Goal: Task Accomplishment & Management: Use online tool/utility

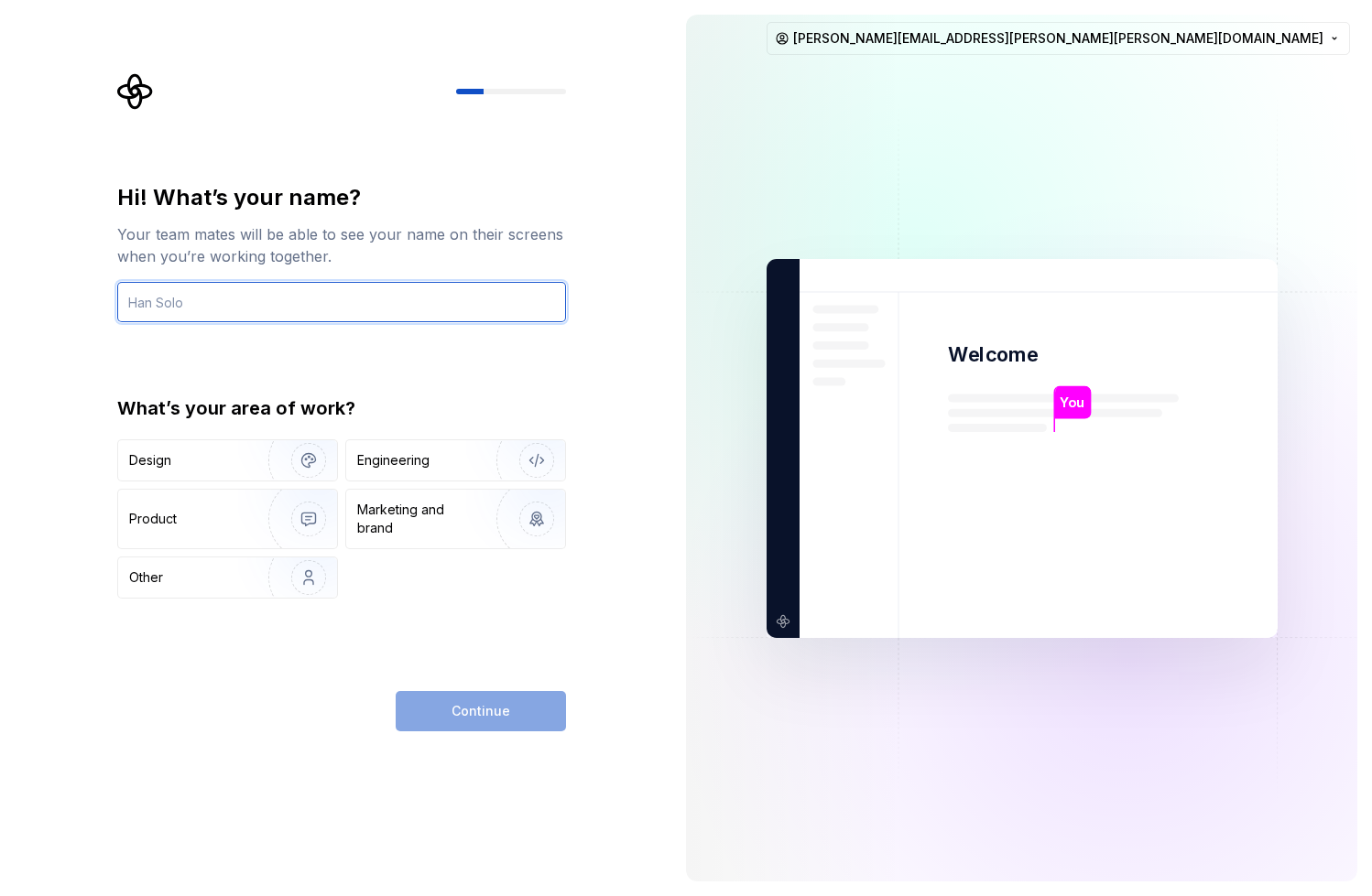
click at [247, 318] on input "text" at bounding box center [341, 301] width 449 height 40
type input "effefaa"
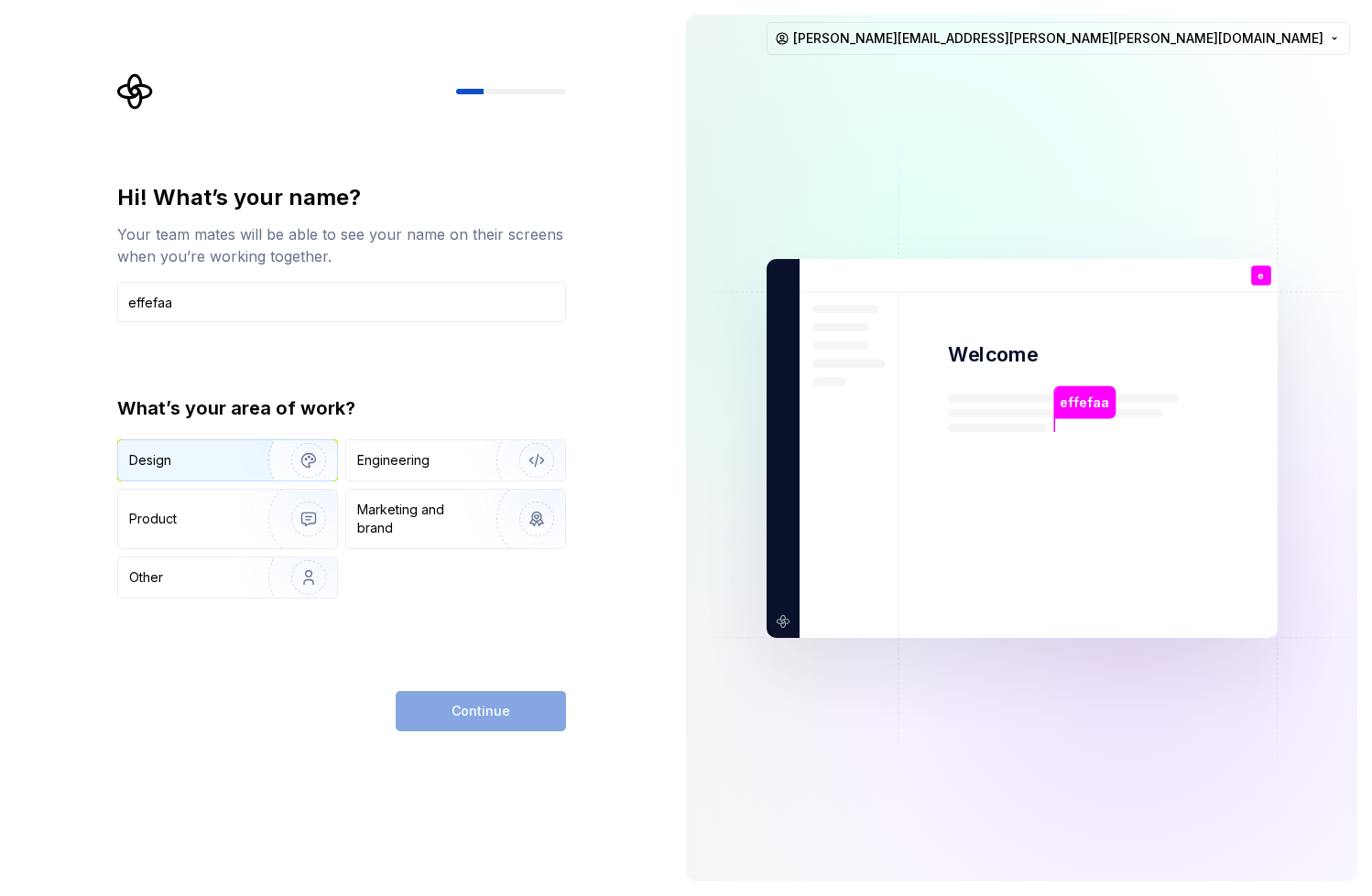
click at [226, 477] on div "Design" at bounding box center [228, 460] width 219 height 40
click at [513, 720] on button "Continue" at bounding box center [480, 711] width 170 height 40
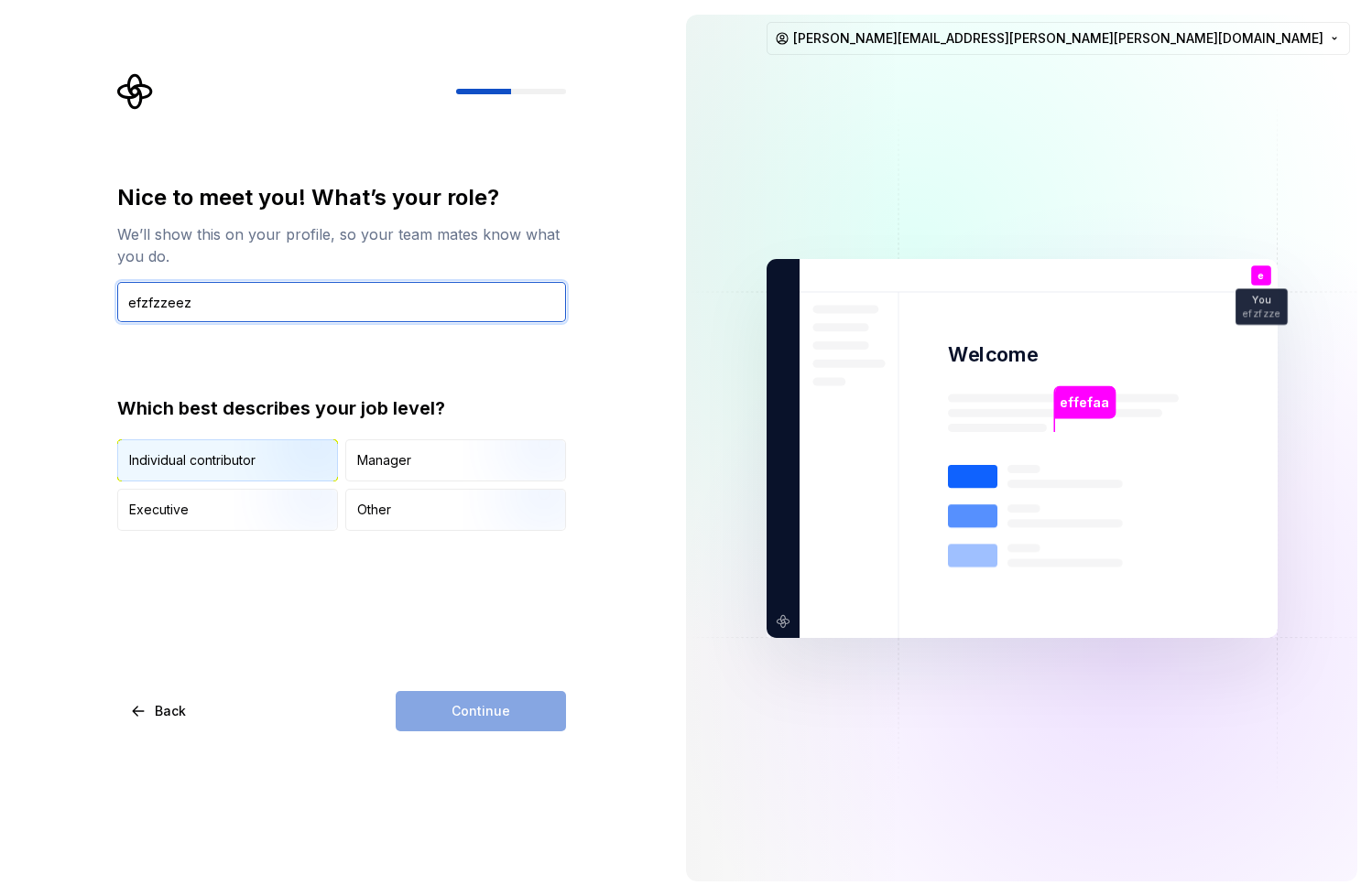
type input "efzfzzeez"
type button "IndividualContributor"
click at [289, 460] on img "button" at bounding box center [292, 483] width 117 height 123
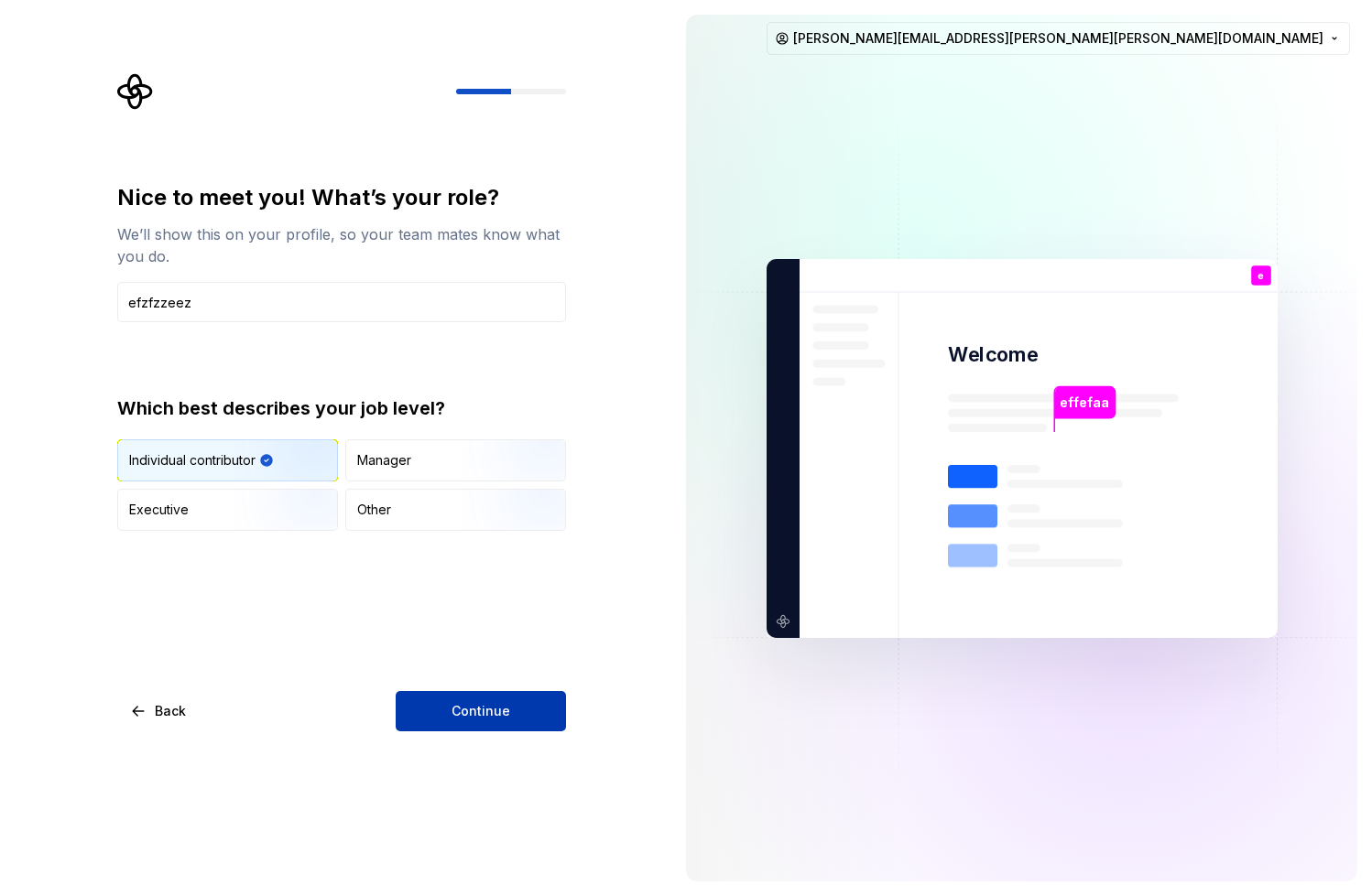
click at [468, 707] on span "Continue" at bounding box center [480, 712] width 59 height 19
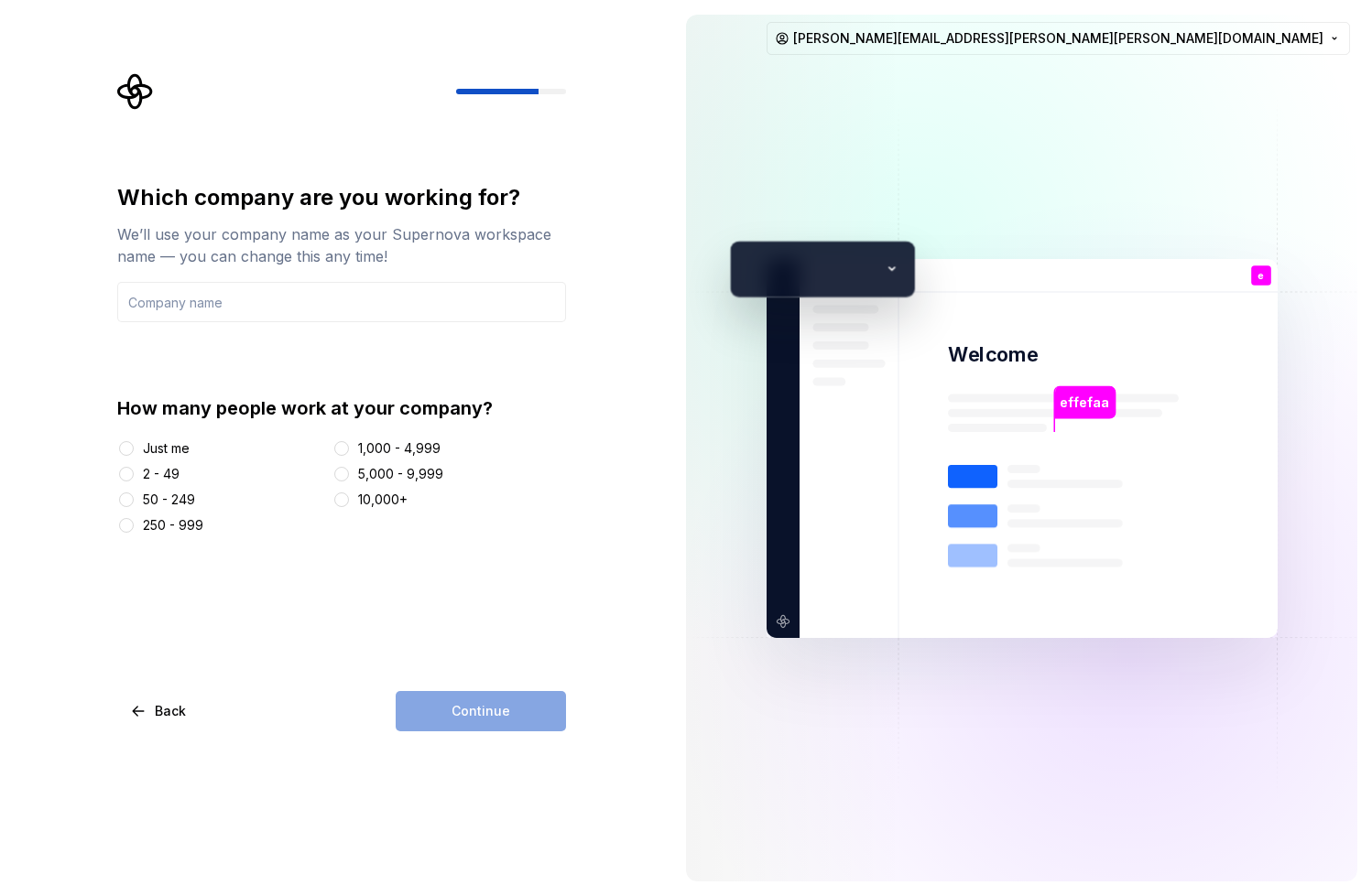
click at [450, 726] on div "Continue" at bounding box center [480, 711] width 170 height 40
click at [332, 293] on input "fez" at bounding box center [341, 301] width 449 height 40
type input "fezfezzfe"
click at [165, 448] on div "Just me" at bounding box center [167, 448] width 47 height 19
click at [134, 448] on button "Just me" at bounding box center [126, 448] width 15 height 15
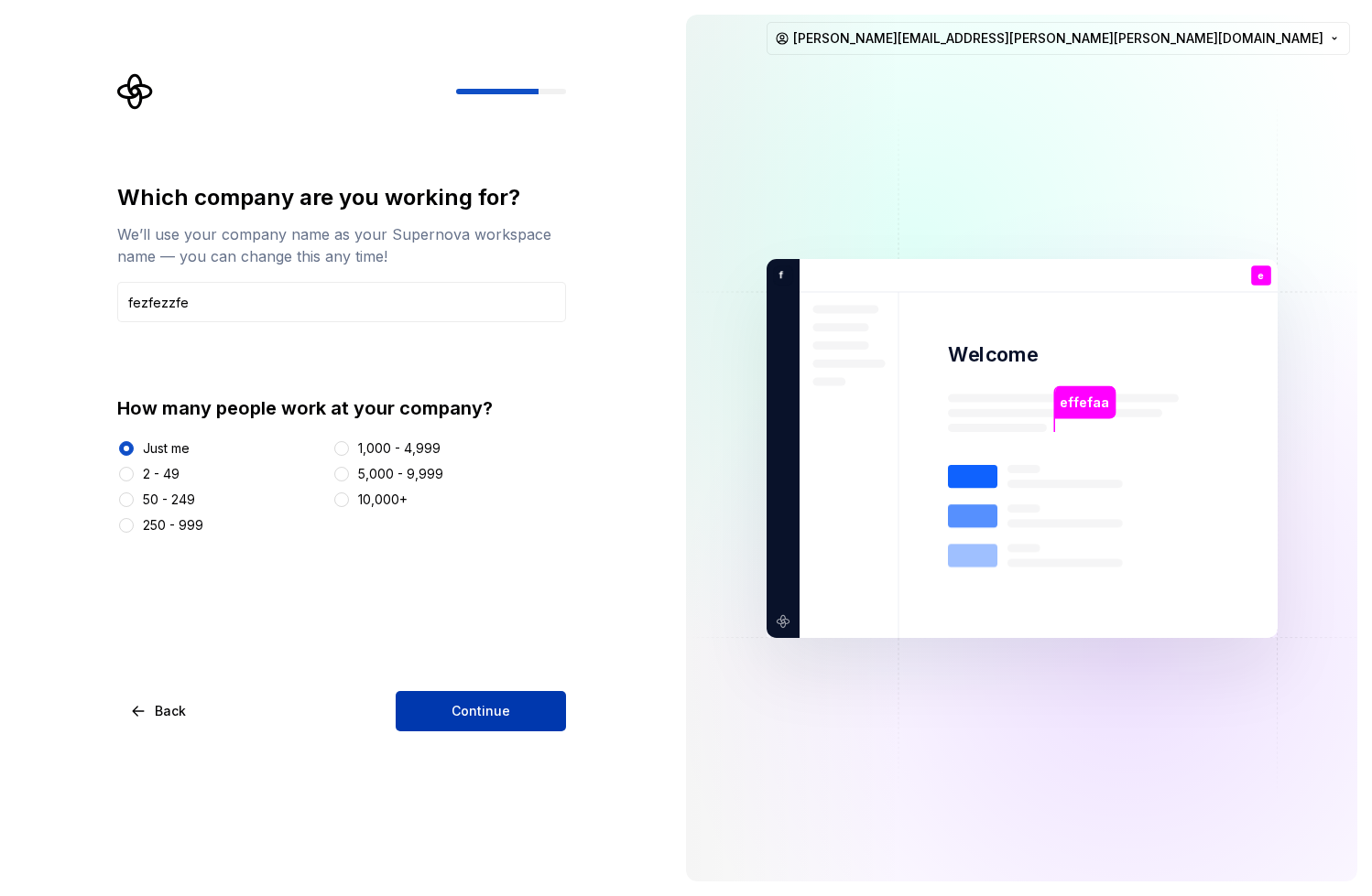
click at [509, 725] on button "Continue" at bounding box center [480, 711] width 170 height 40
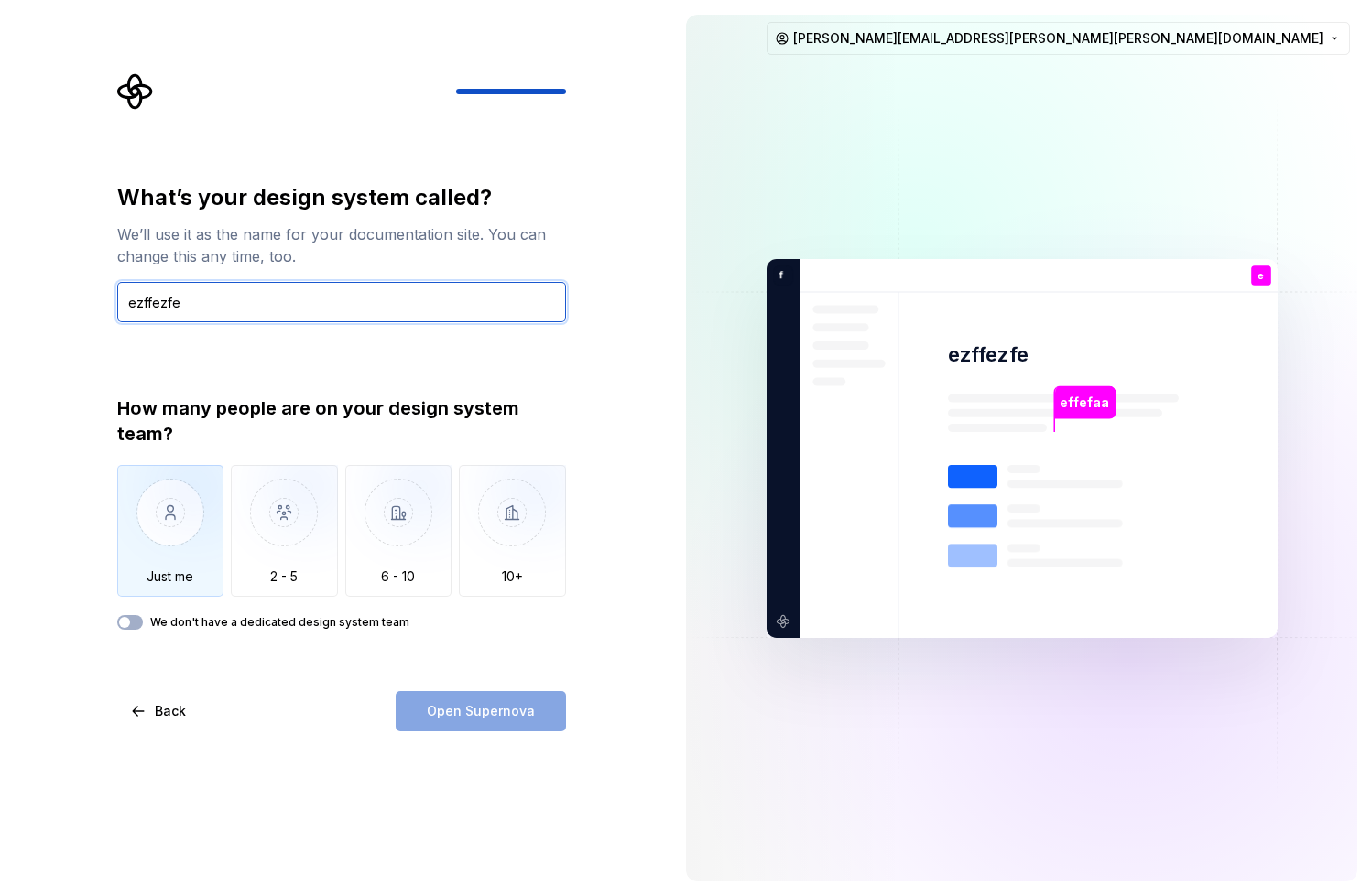
type input "ezffezfe"
click at [187, 492] on img "button" at bounding box center [170, 526] width 107 height 123
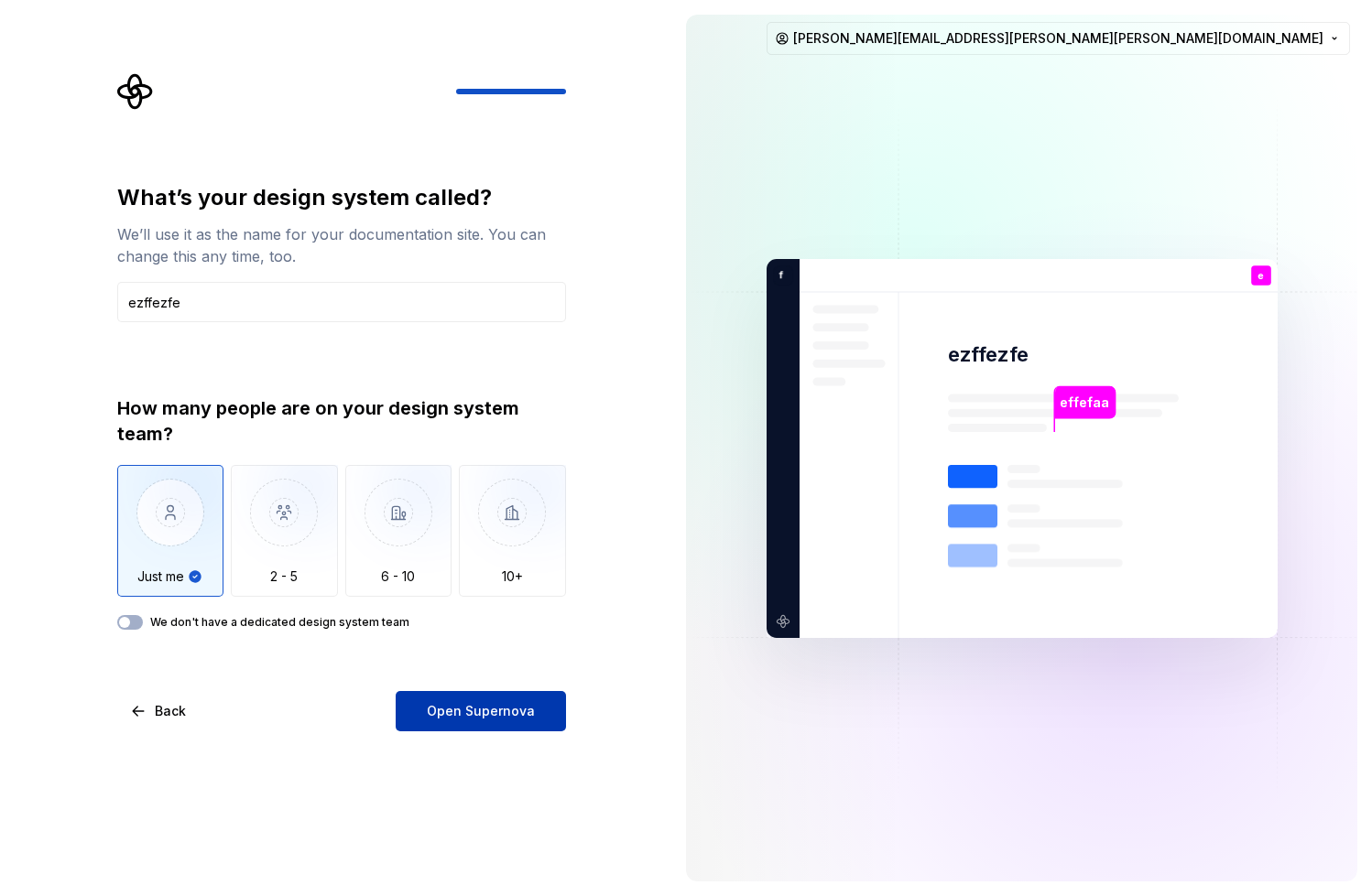
click at [420, 713] on button "Open Supernova" at bounding box center [480, 711] width 170 height 40
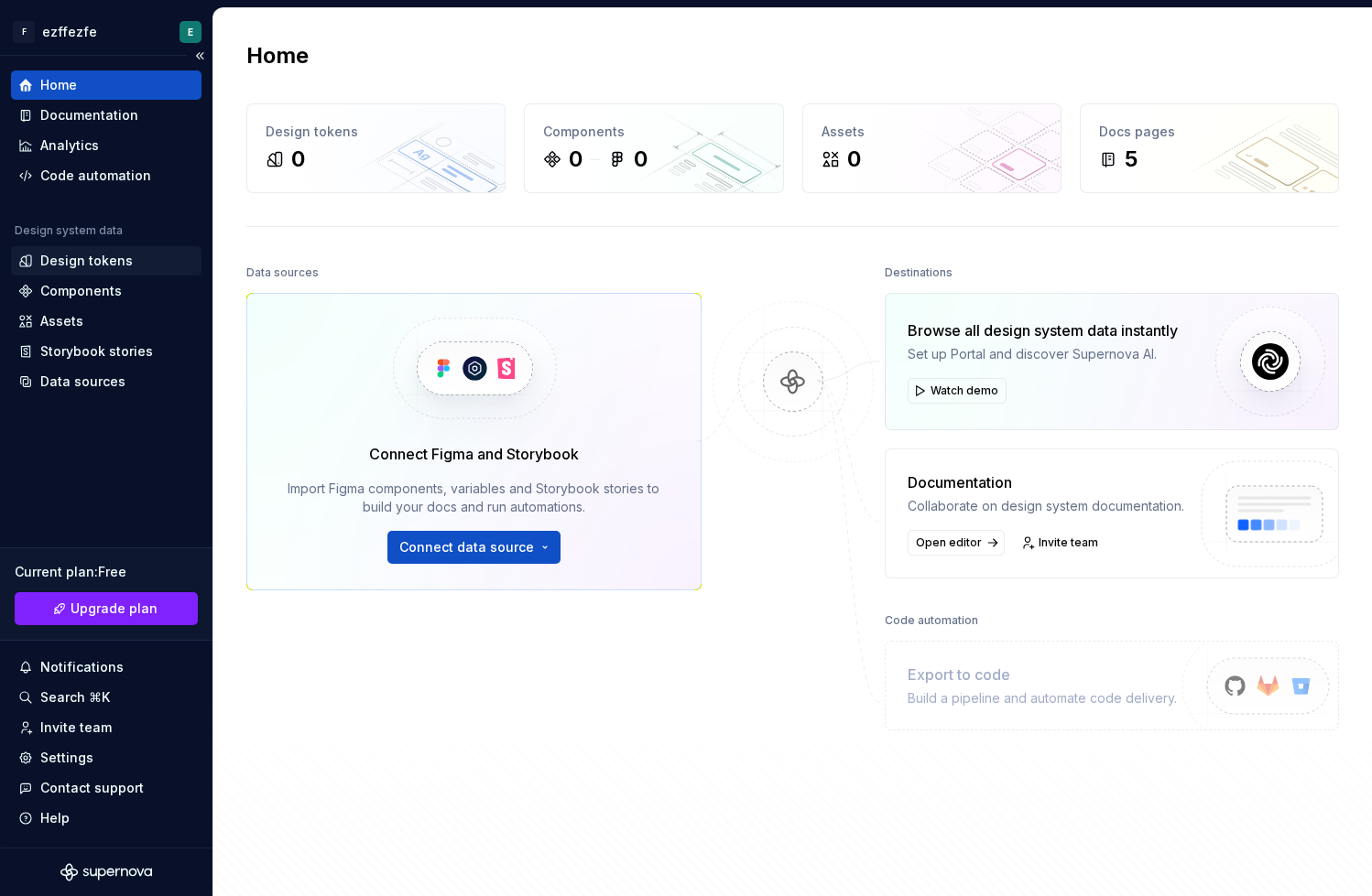
click at [104, 264] on div "Design tokens" at bounding box center [86, 261] width 93 height 19
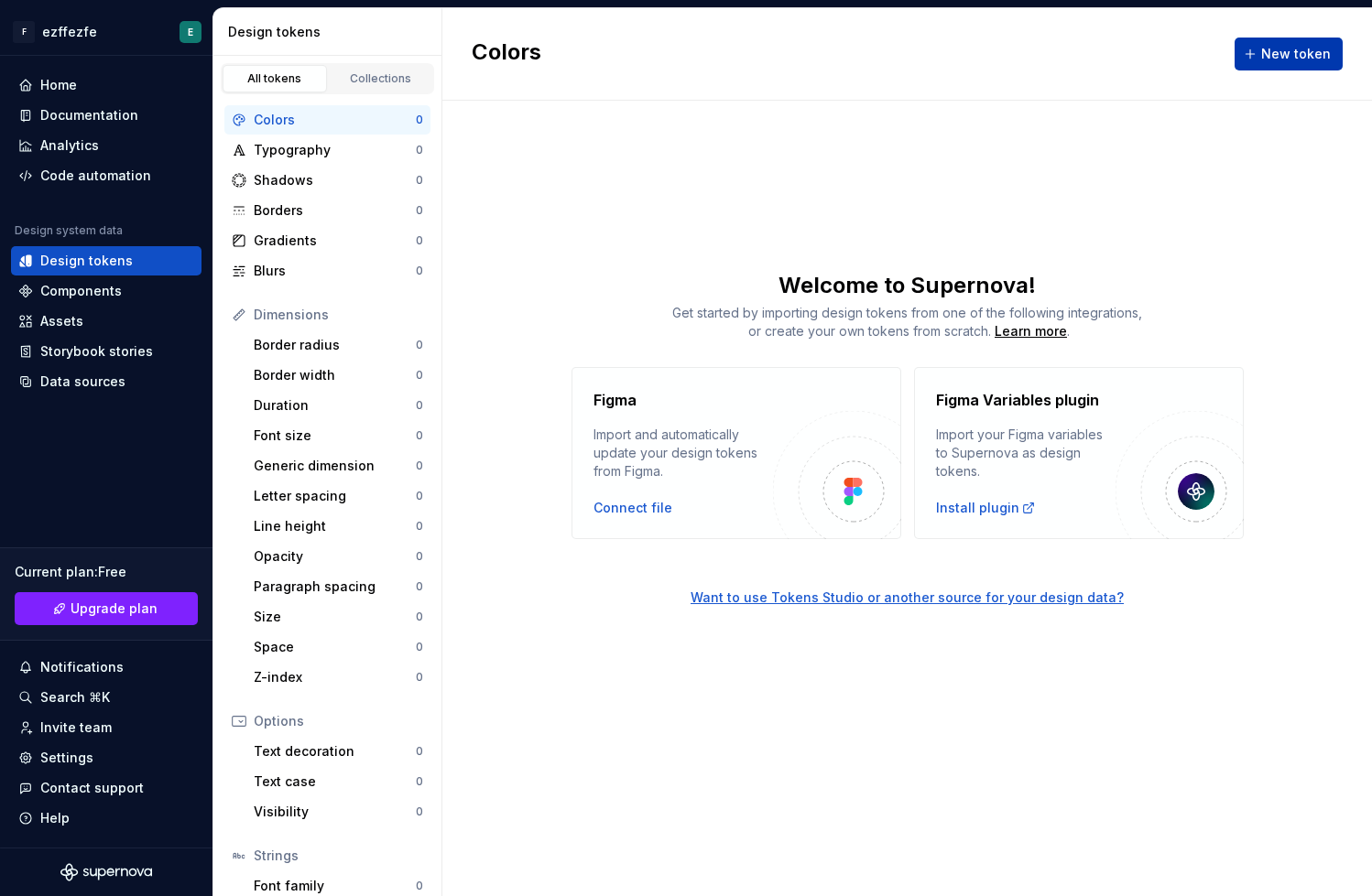
click at [1315, 45] on span "New token" at bounding box center [1296, 54] width 69 height 19
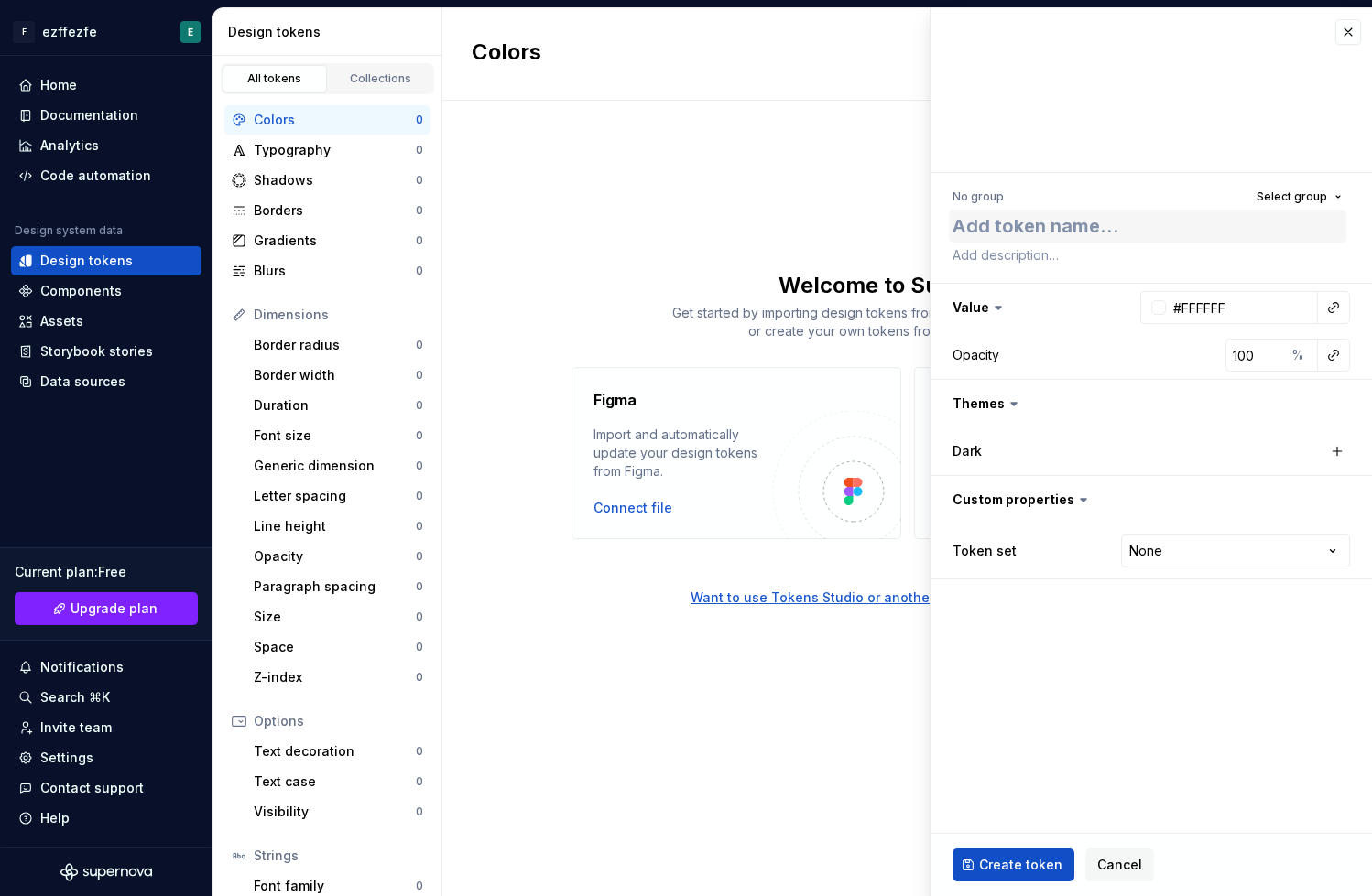
click at [983, 233] on textarea at bounding box center [1147, 226] width 397 height 33
type textarea "M"
type textarea "*"
type textarea "MM"
type textarea "*"
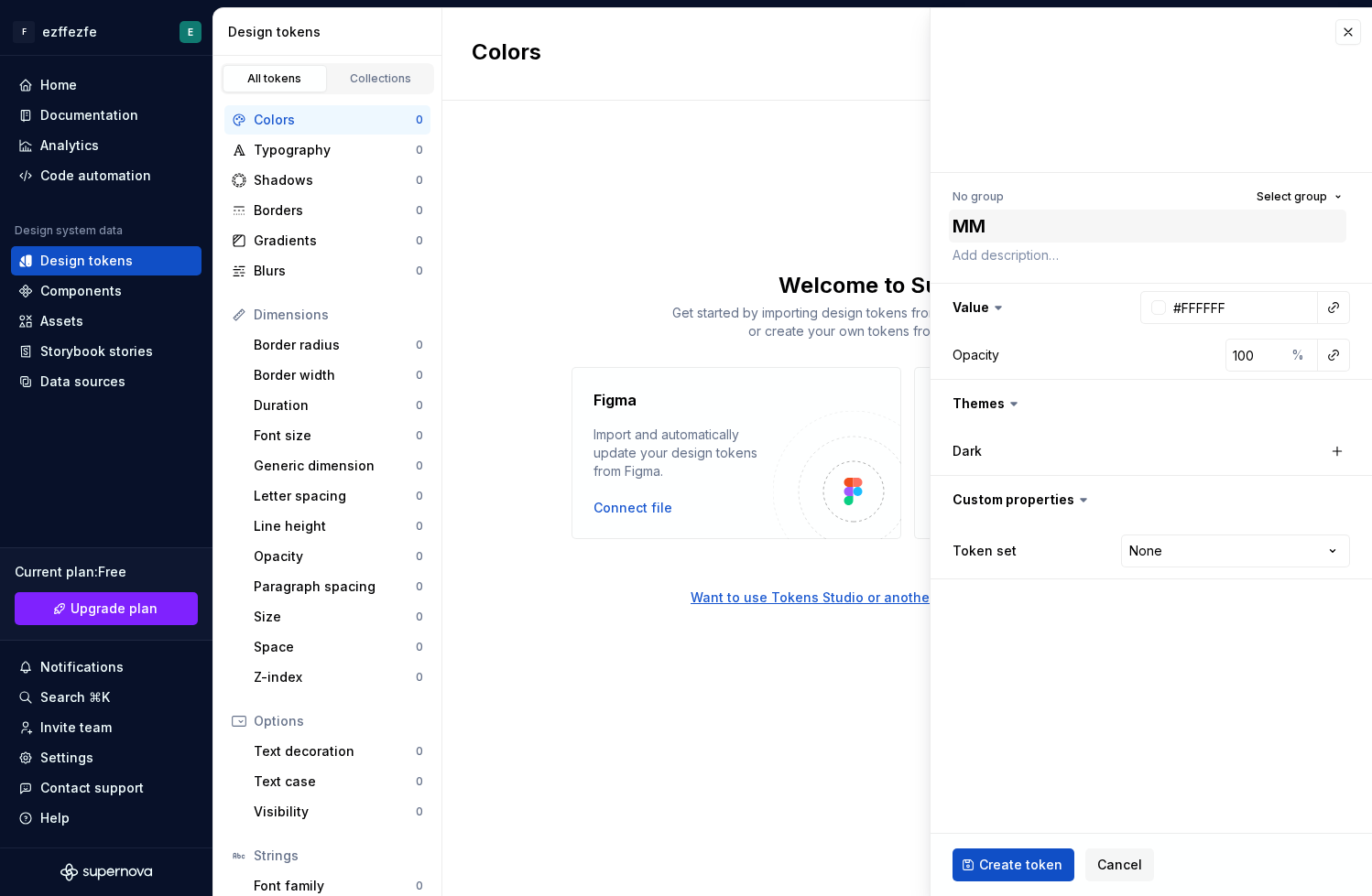
type textarea "M"
type textarea "*"
type textarea "T"
type textarea "*"
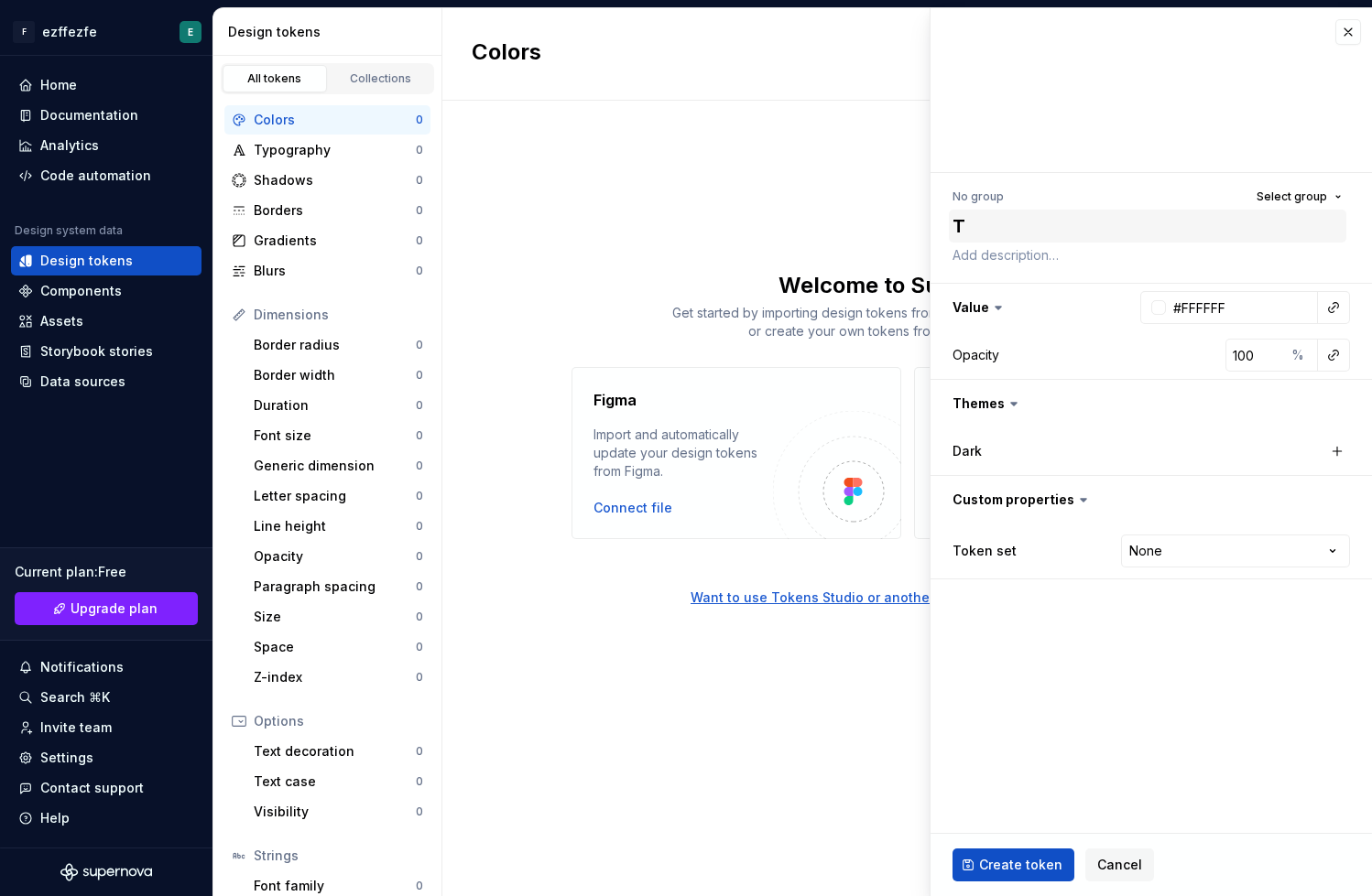
type textarea "Te"
type textarea "*"
type textarea "T"
type textarea "*"
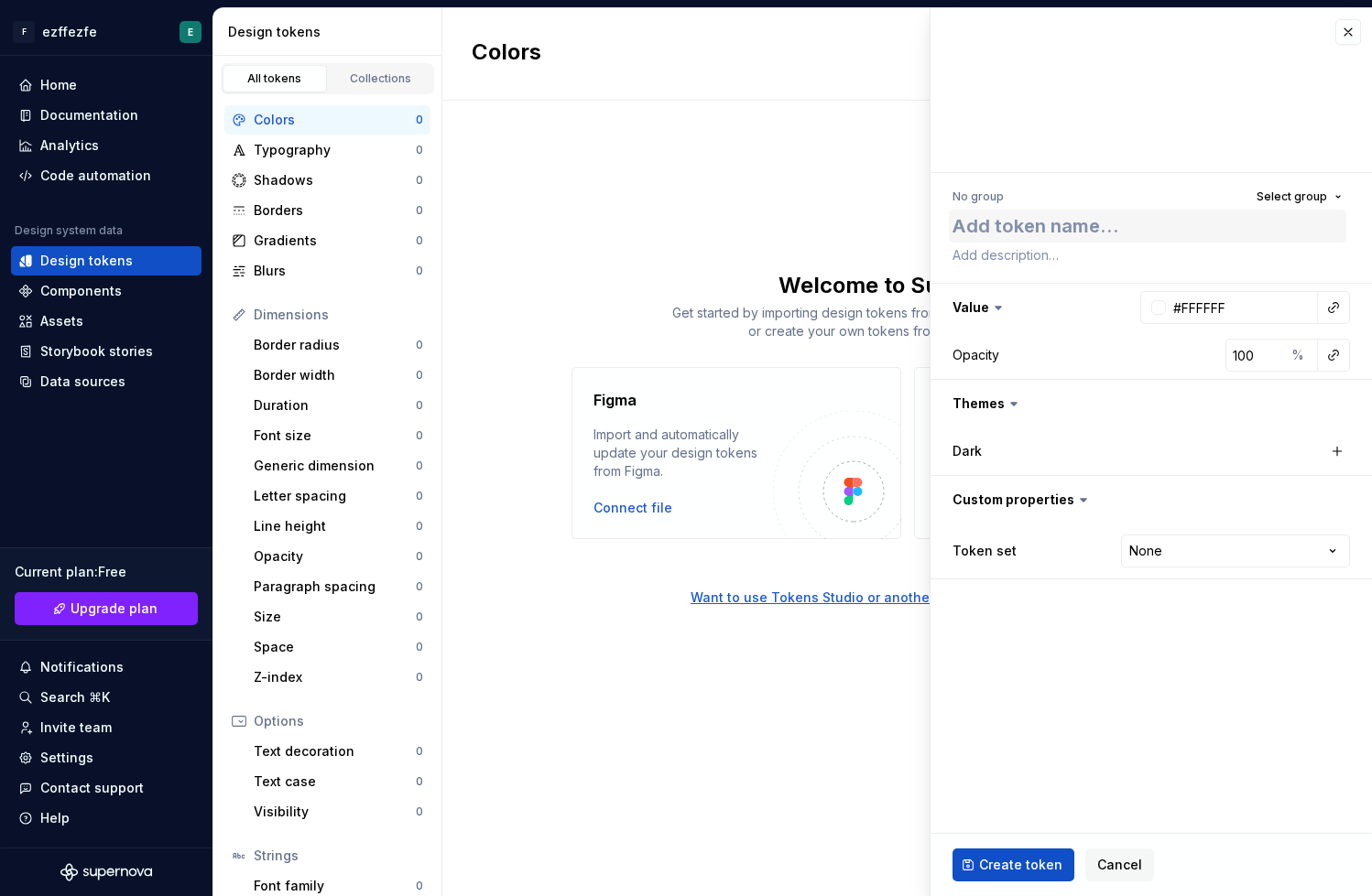
type textarea "N"
type textarea "*"
type textarea "No"
type textarea "*"
type textarea "Nov"
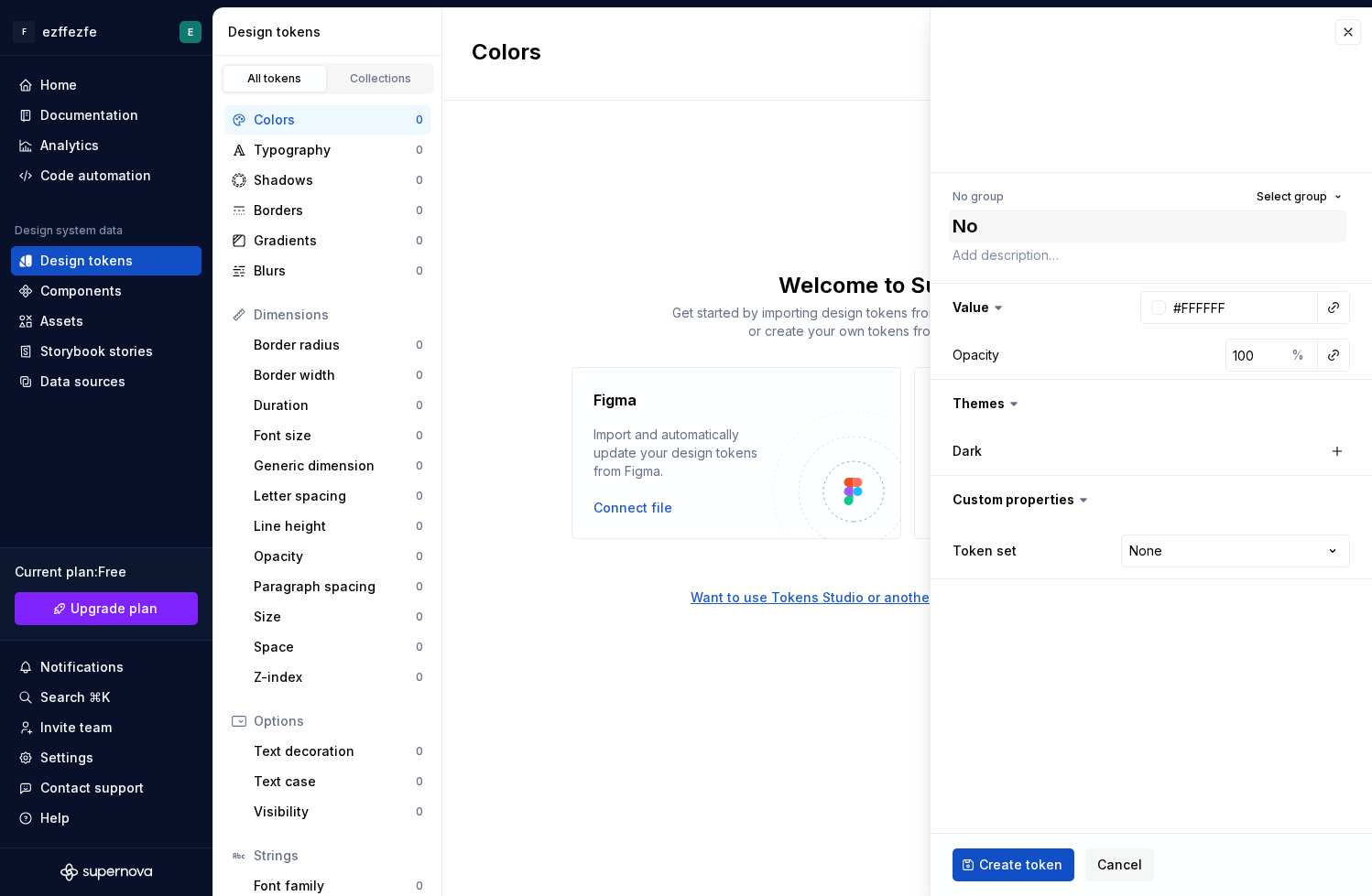
type textarea "*"
type textarea "Novi"
type textarea "*"
type textarea "Novir"
type textarea "*"
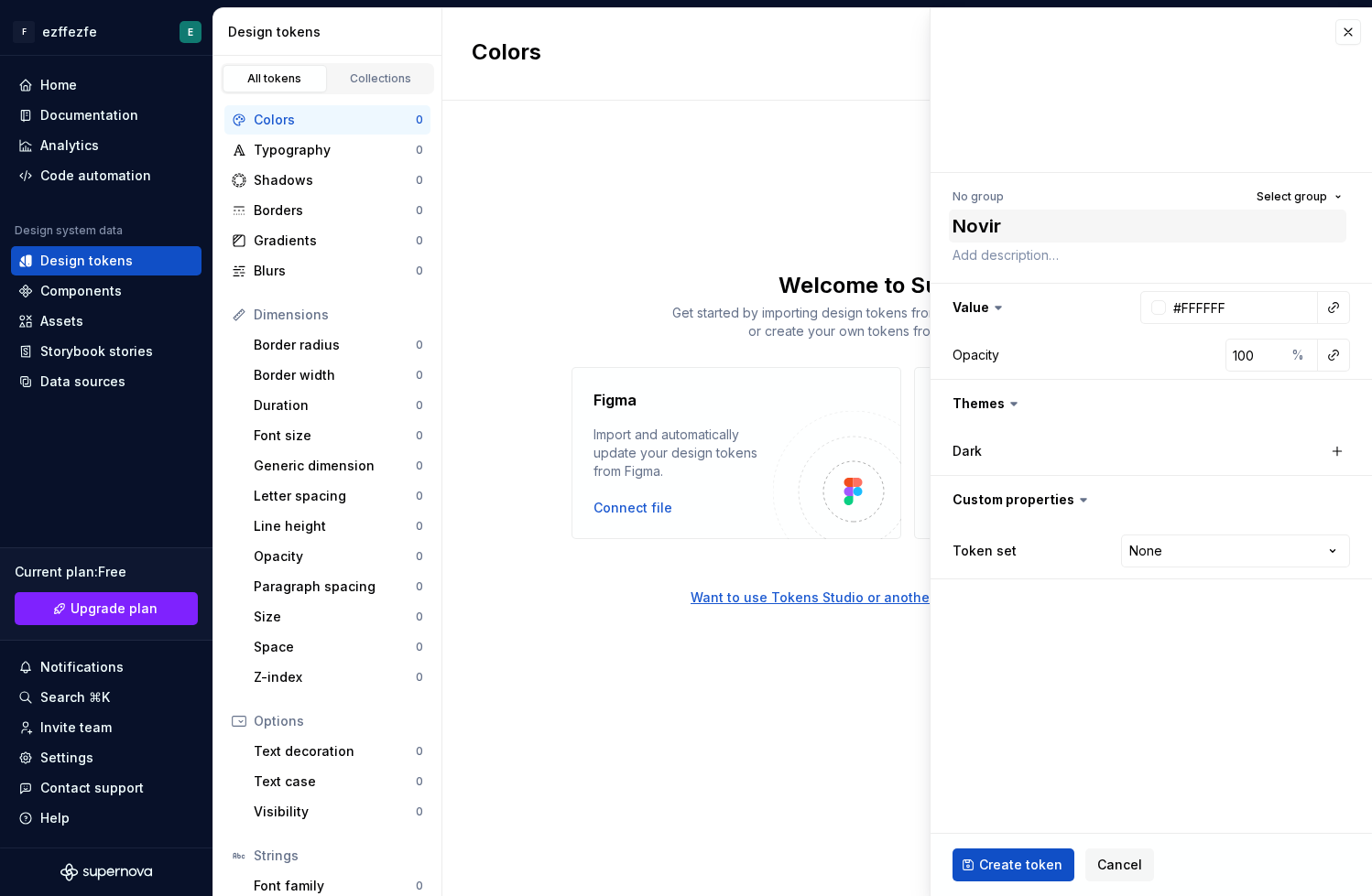
type textarea "Noviri"
type textarea "*"
type textarea "Noviris"
type textarea "*"
type textarea "Novirisk"
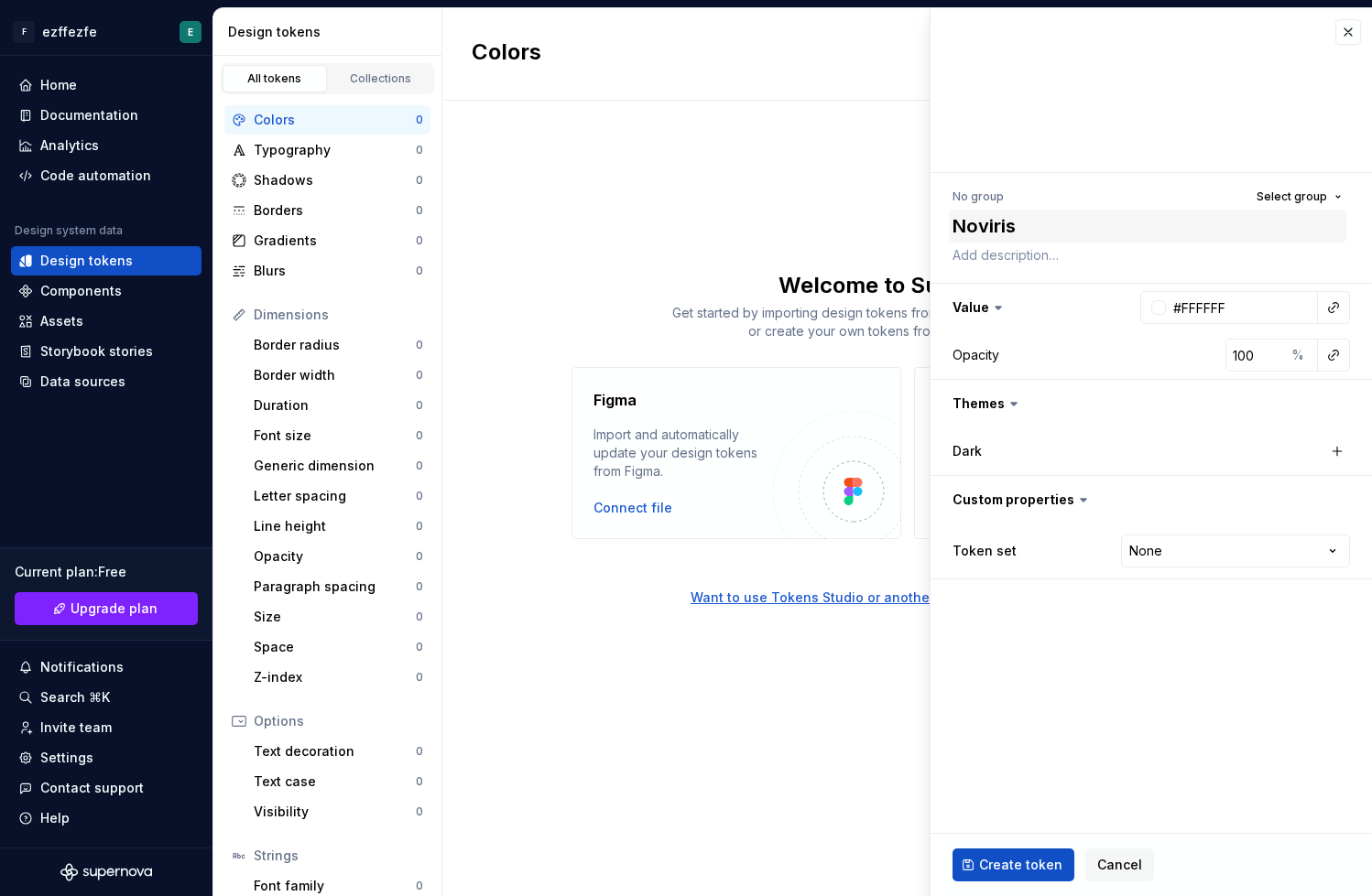
type textarea "*"
type textarea "Novirisk"
click at [1310, 447] on div "Dark" at bounding box center [1151, 450] width 397 height 25
click at [1138, 537] on html "F ezffezfe E Home Documentation Analytics Code automation Design system data De…" at bounding box center [686, 448] width 1372 height 896
click at [1146, 553] on html "F ezffezfe E Home Documentation Analytics Code automation Design system data De…" at bounding box center [686, 448] width 1372 height 896
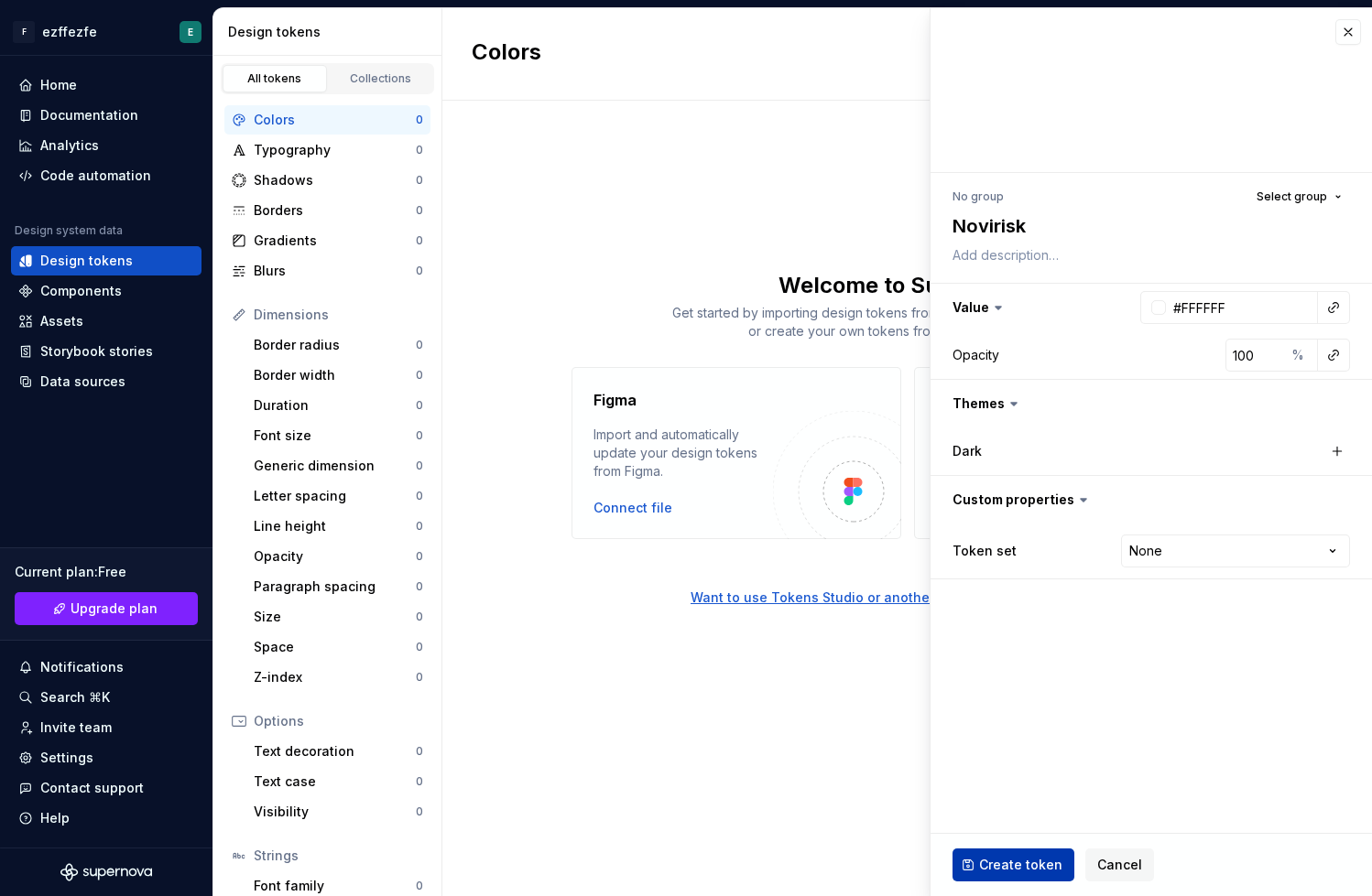
click at [1011, 880] on button "Create token" at bounding box center [1013, 865] width 122 height 33
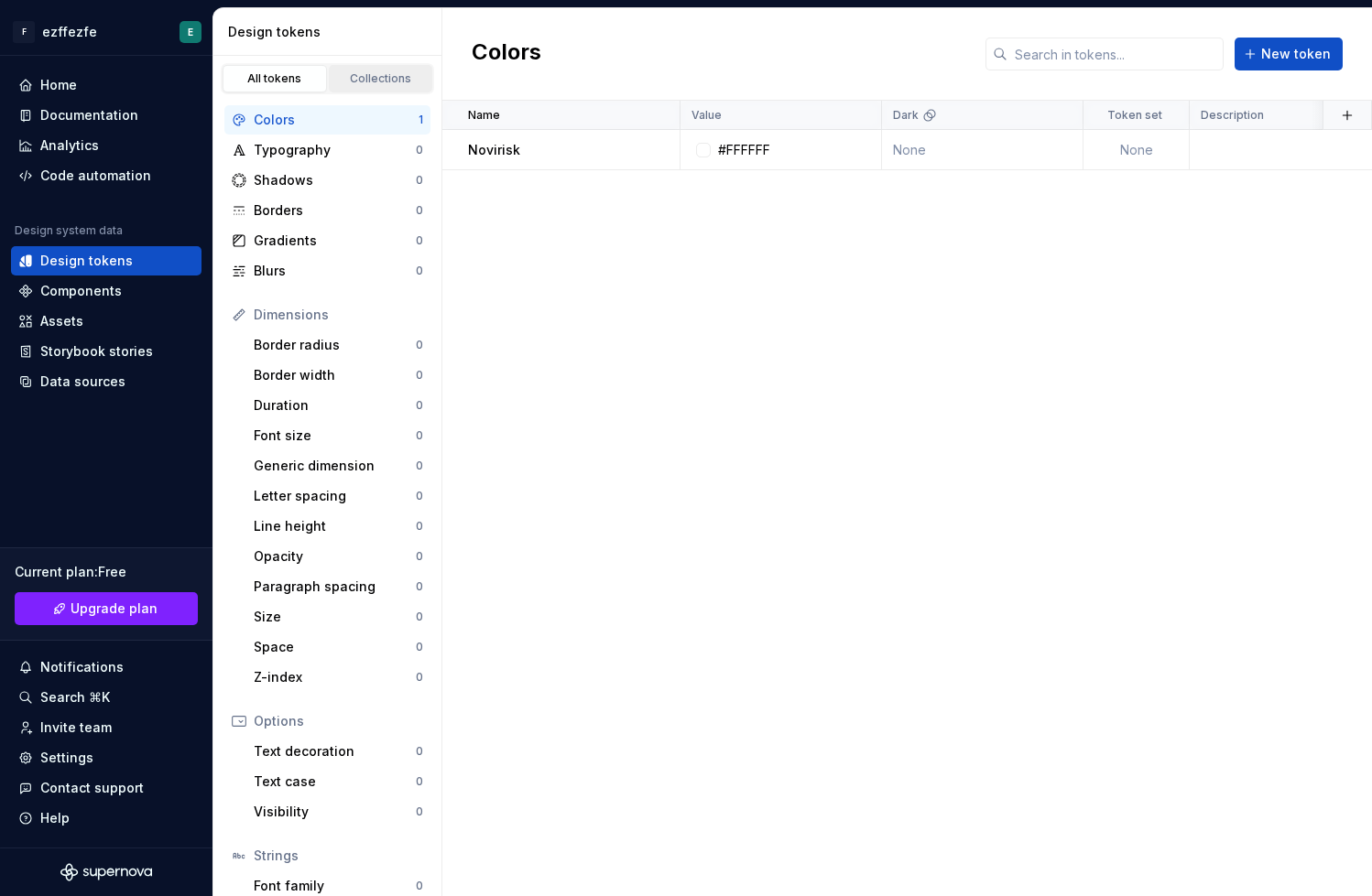
click at [342, 89] on link "Collections" at bounding box center [380, 78] width 104 height 27
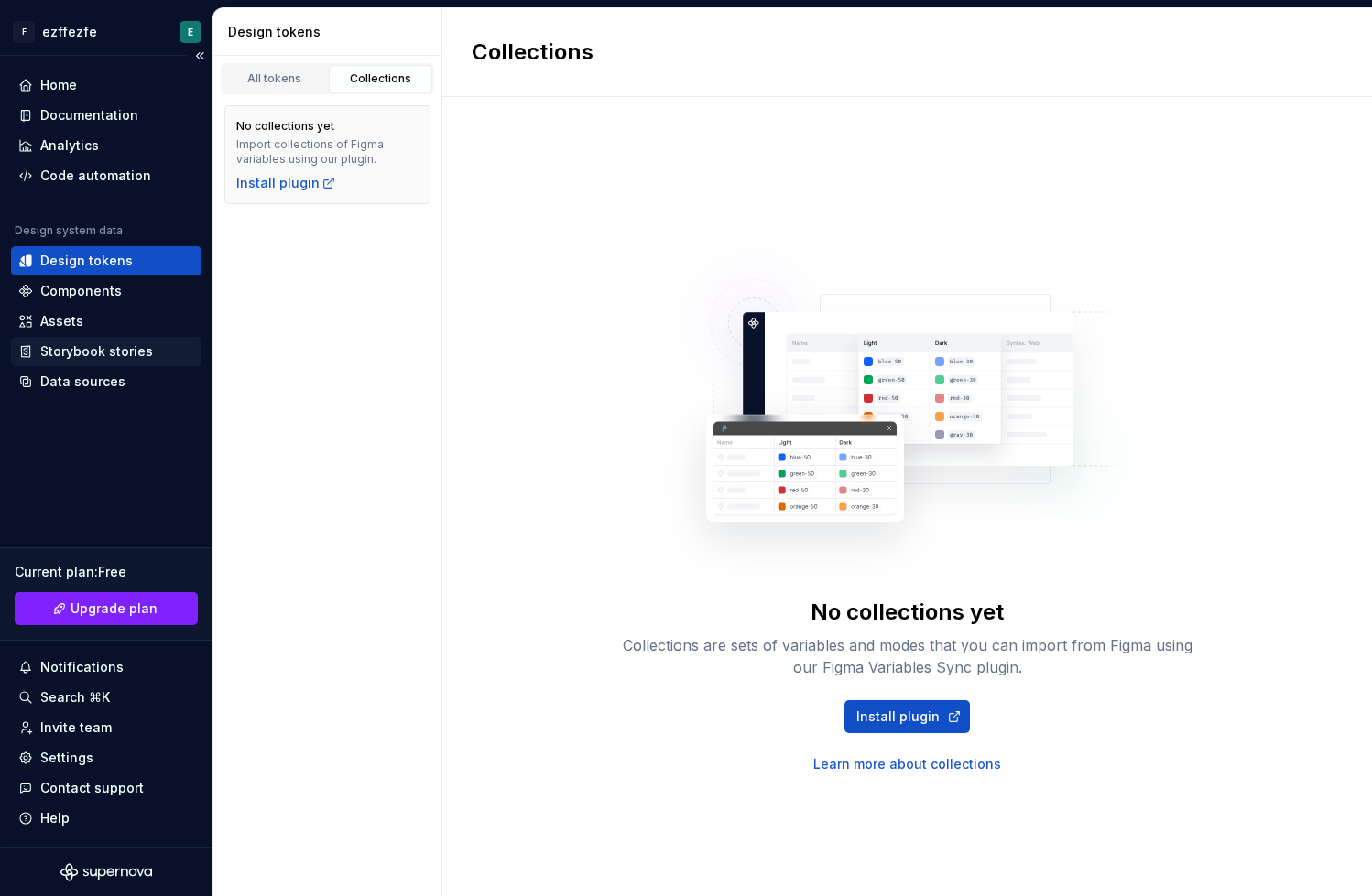
click at [62, 358] on div "Storybook stories" at bounding box center [96, 352] width 112 height 19
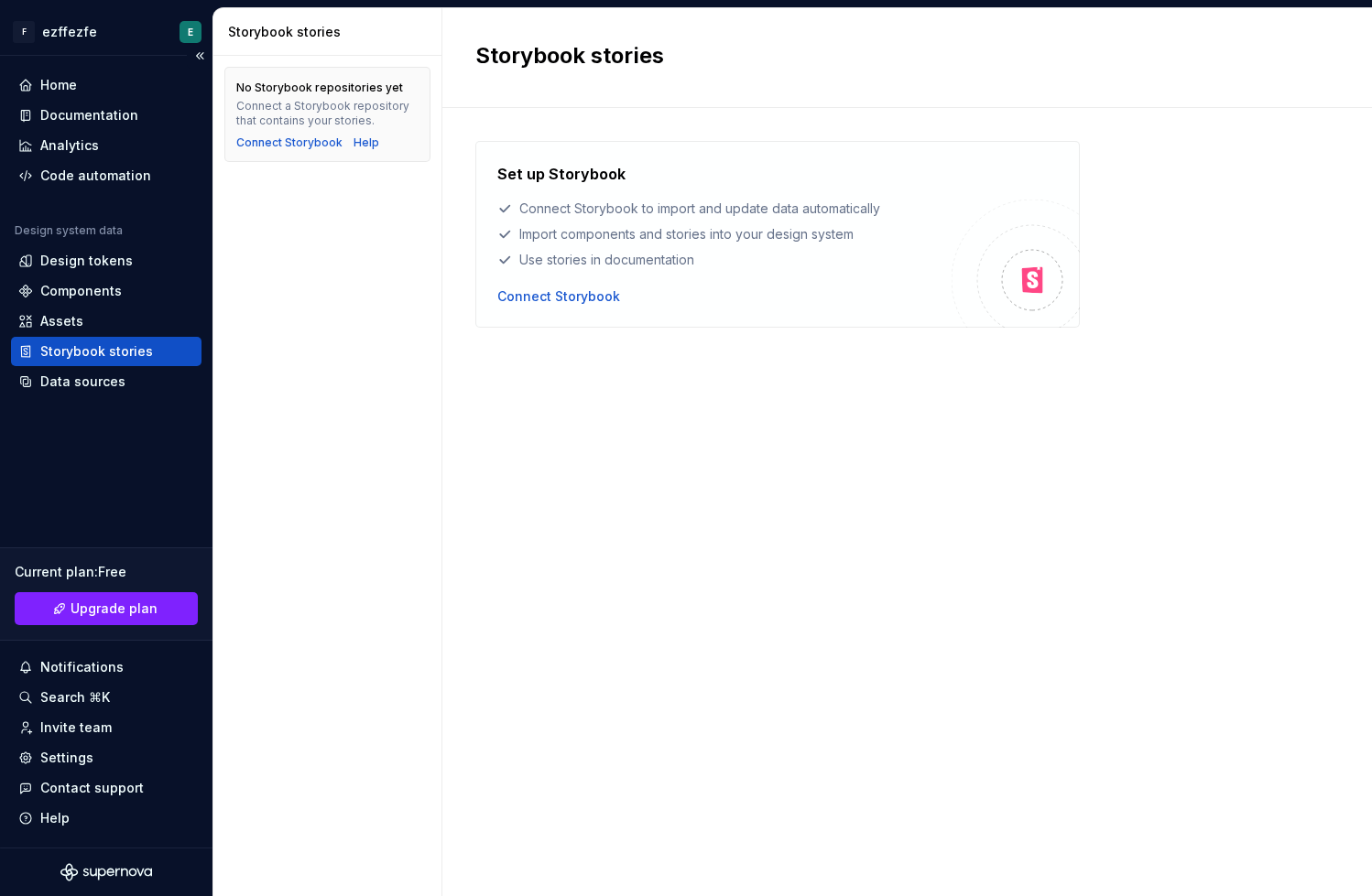
click at [59, 337] on div "Storybook stories" at bounding box center [106, 351] width 190 height 29
click at [53, 319] on div "Assets" at bounding box center [62, 321] width 43 height 19
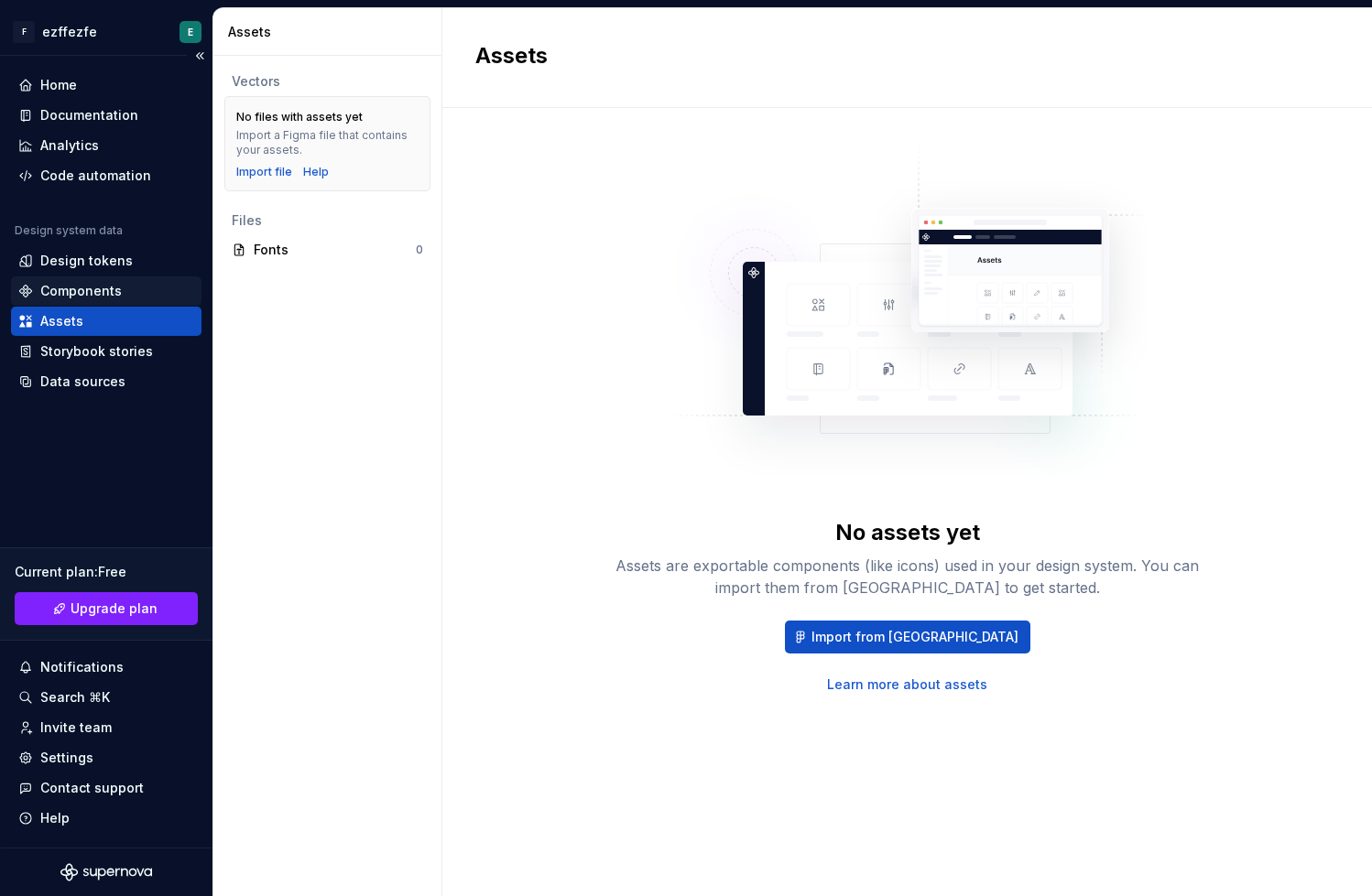
click at [89, 278] on div "Components" at bounding box center [106, 290] width 190 height 29
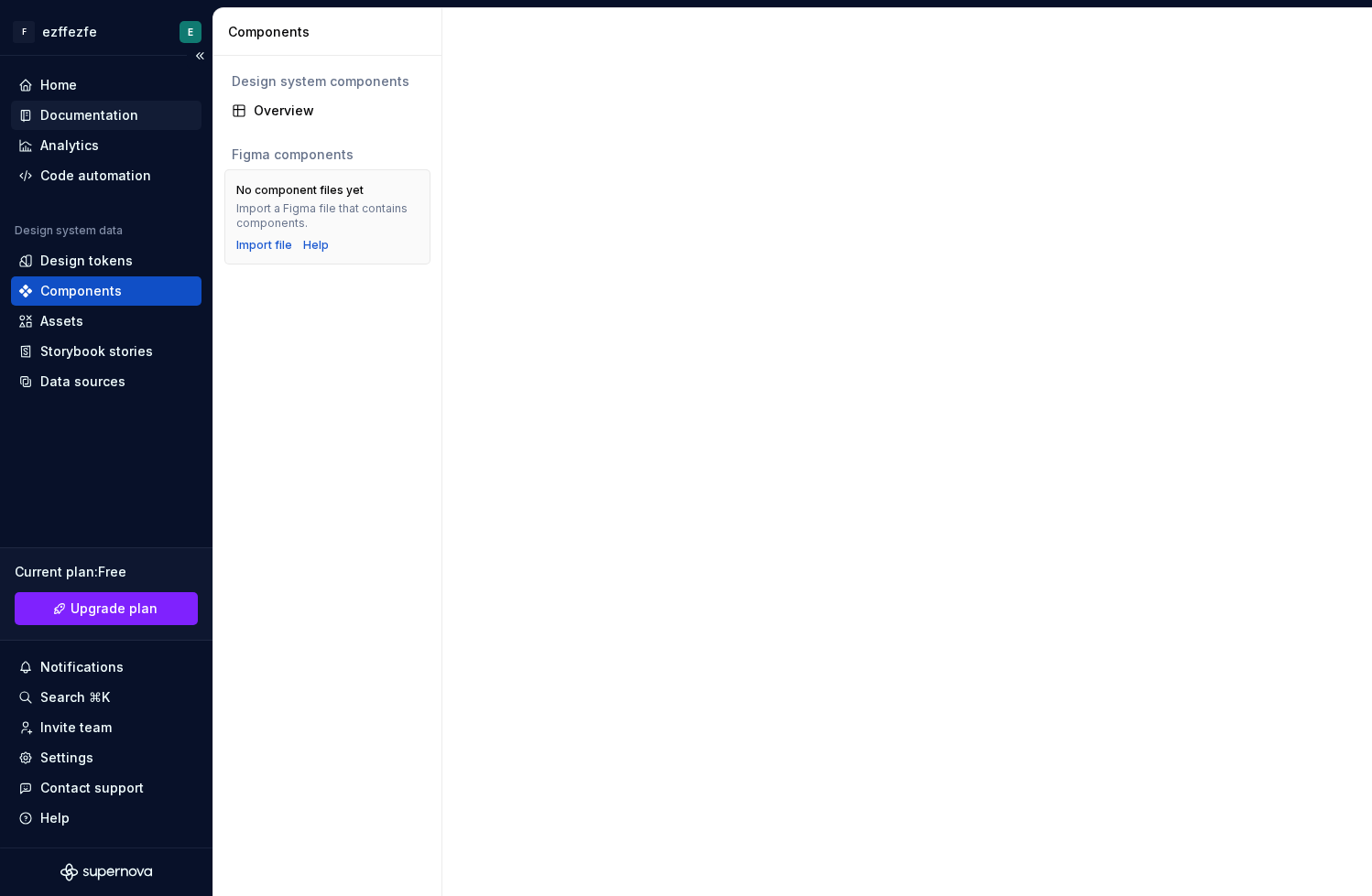
click at [63, 108] on div "Documentation" at bounding box center [89, 115] width 98 height 19
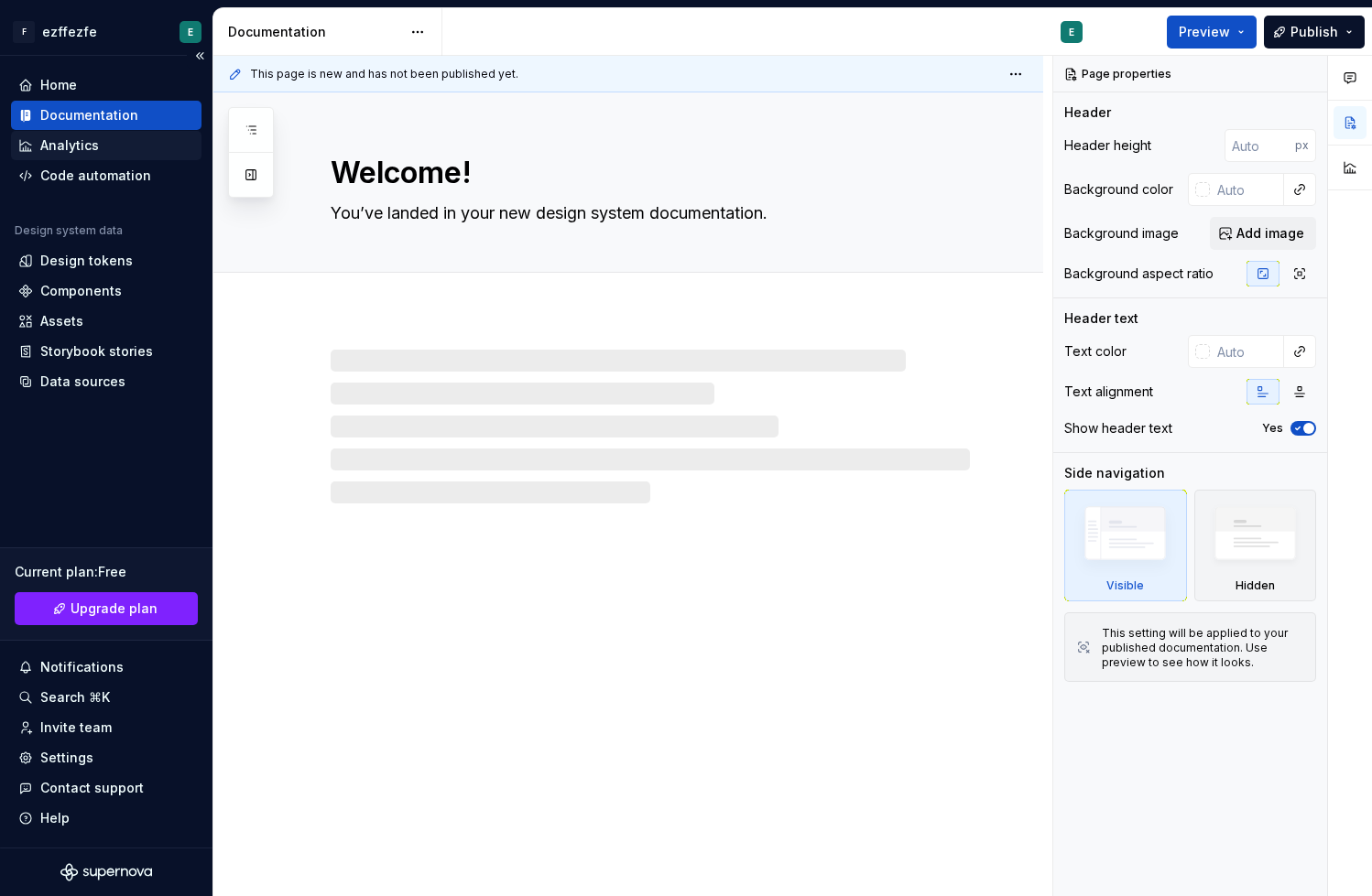
type textarea "*"
click at [90, 148] on div "Analytics" at bounding box center [69, 146] width 59 height 19
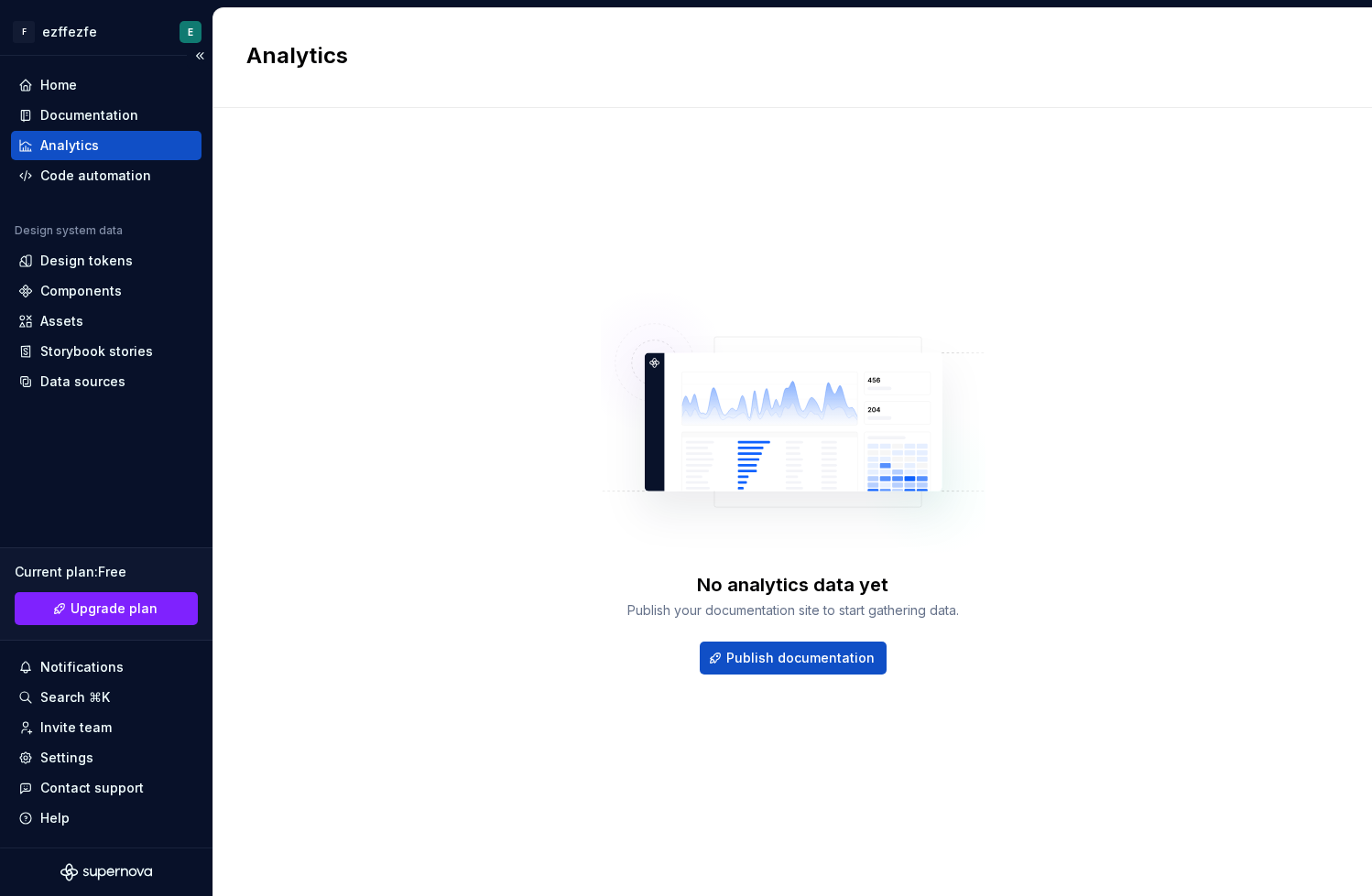
click at [81, 190] on div "Home Documentation Analytics Code automation Design system data Design tokens C…" at bounding box center [106, 233] width 190 height 326
click at [81, 174] on div "Code automation" at bounding box center [96, 176] width 111 height 19
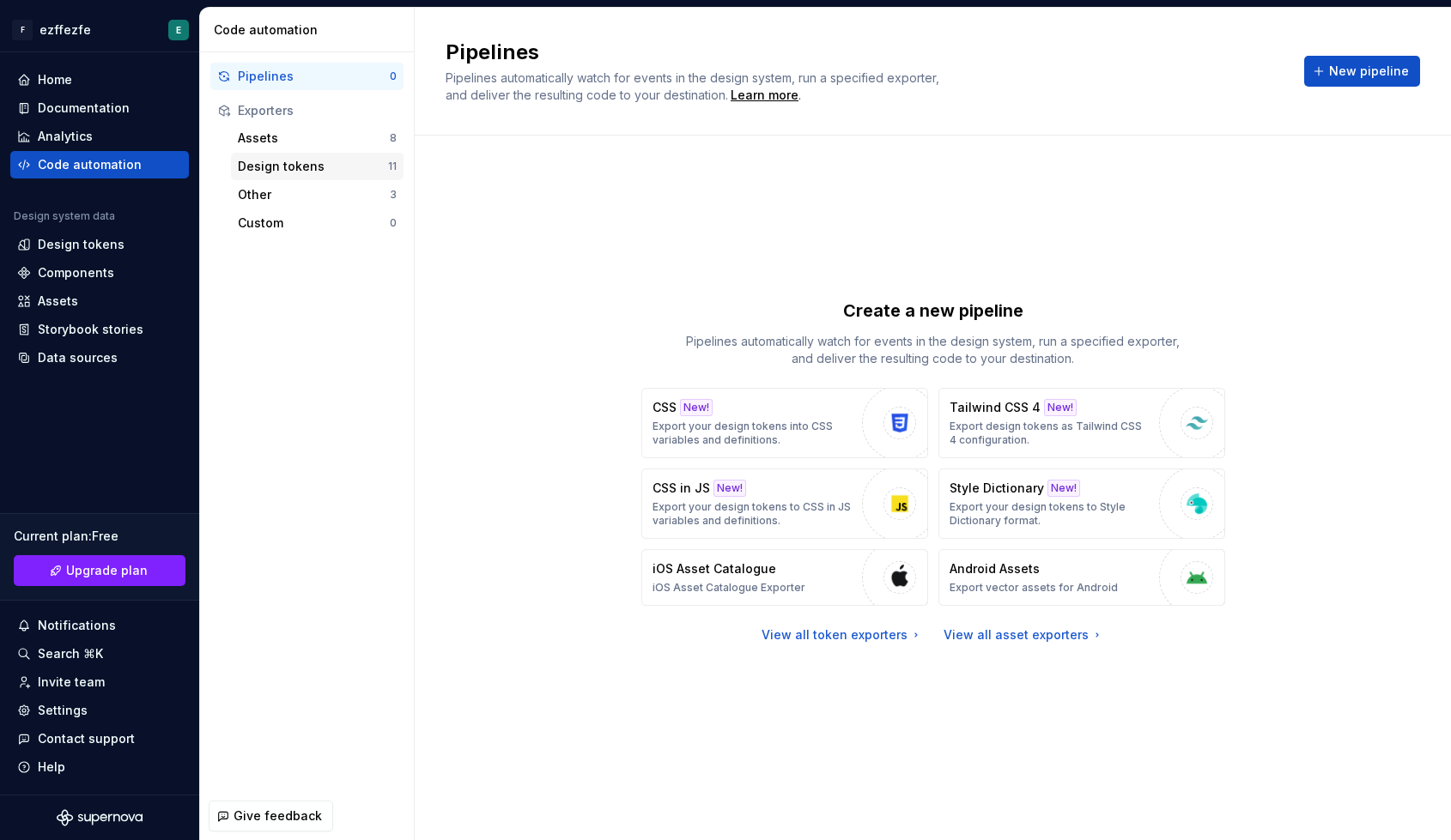
click at [266, 174] on div "Design tokens" at bounding box center [312, 167] width 150 height 18
